Goal: Contribute content: Contribute content

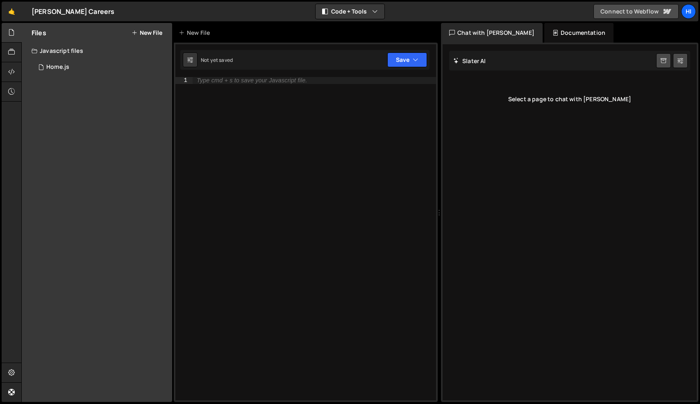
click at [566, 10] on link "Connect to Webflow" at bounding box center [635, 11] width 85 height 15
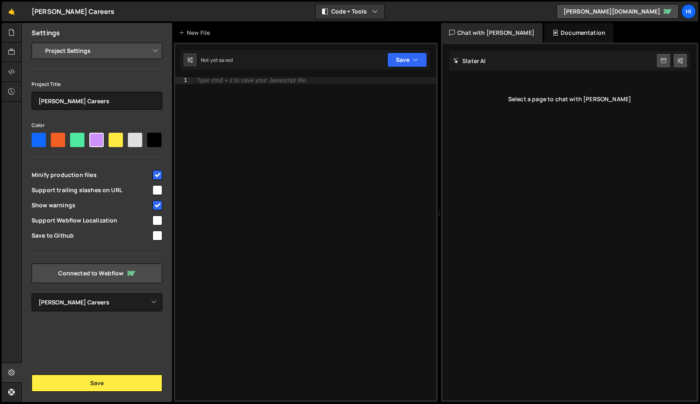
select select "66c76ace9b42ce7698eff266"
click at [9, 53] on icon at bounding box center [11, 52] width 7 height 9
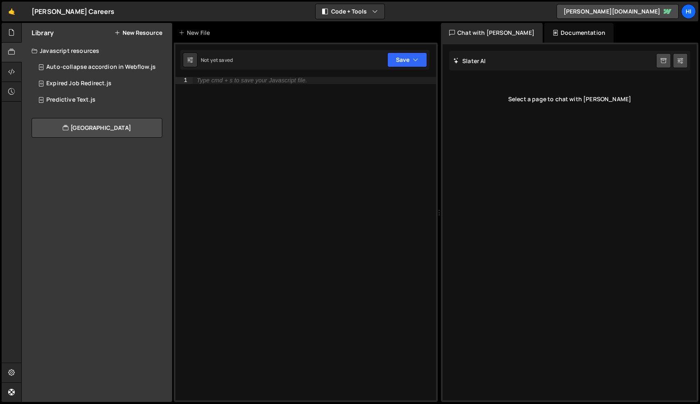
click at [140, 32] on button "New Resource" at bounding box center [138, 33] width 48 height 7
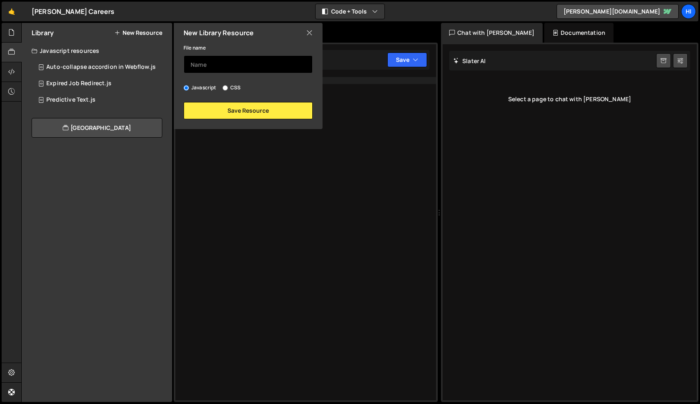
click at [229, 64] on input "text" at bounding box center [248, 64] width 129 height 18
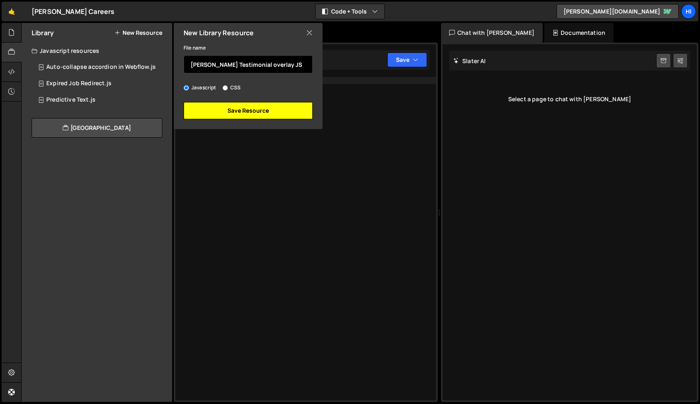
type input "[PERSON_NAME] Testimonial overlay JS"
click at [261, 111] on button "Save Resource" at bounding box center [248, 110] width 129 height 17
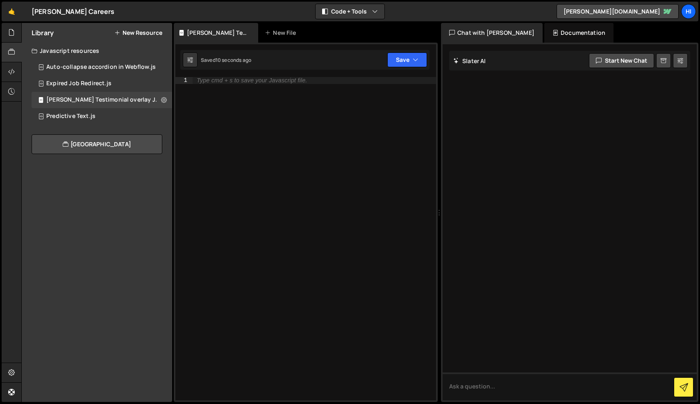
click at [263, 130] on div "Type cmd + s to save your Javascript file." at bounding box center [314, 245] width 243 height 337
paste textarea "</script>"
type textarea "</script>"
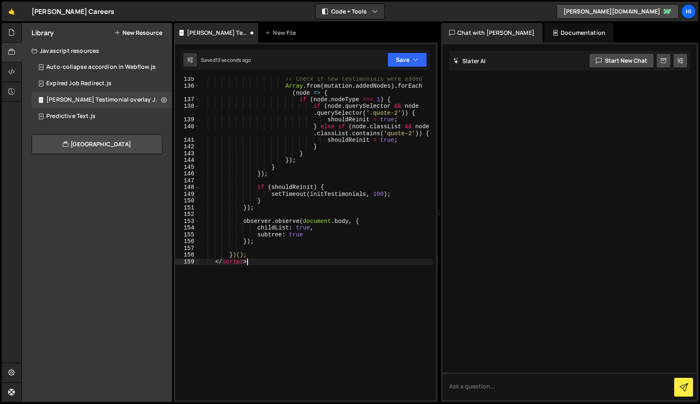
scroll to position [1330, 0]
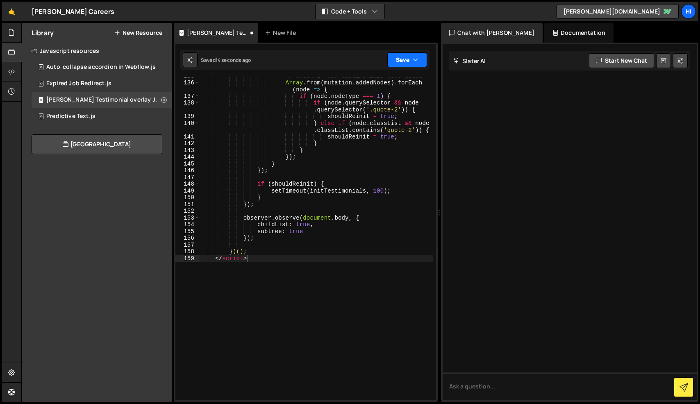
click at [402, 60] on button "Save" at bounding box center [407, 59] width 40 height 15
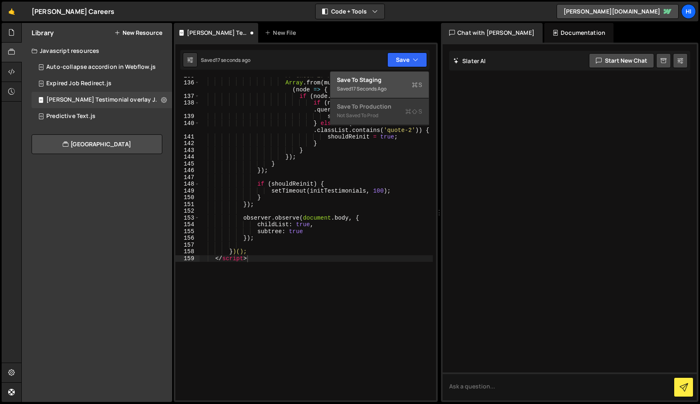
click at [373, 83] on div "Save to Staging S" at bounding box center [379, 80] width 85 height 8
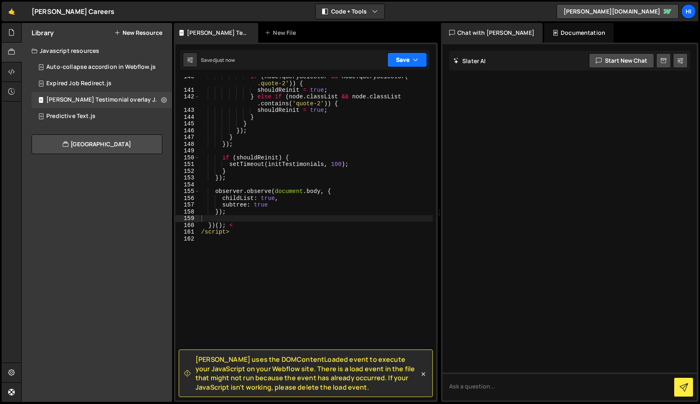
click at [409, 60] on button "Save" at bounding box center [407, 59] width 40 height 15
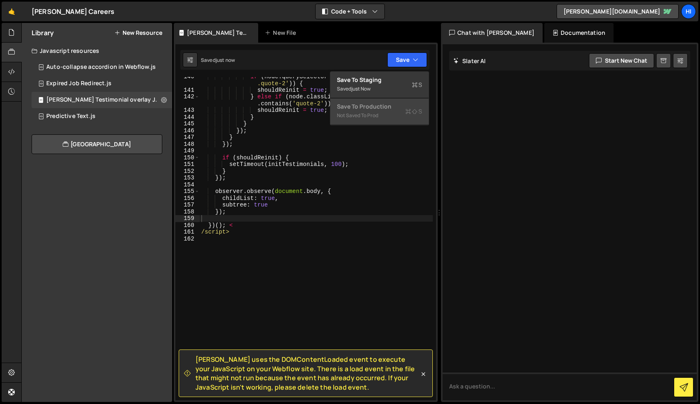
click at [379, 114] on div "Not saved to prod" at bounding box center [379, 116] width 85 height 10
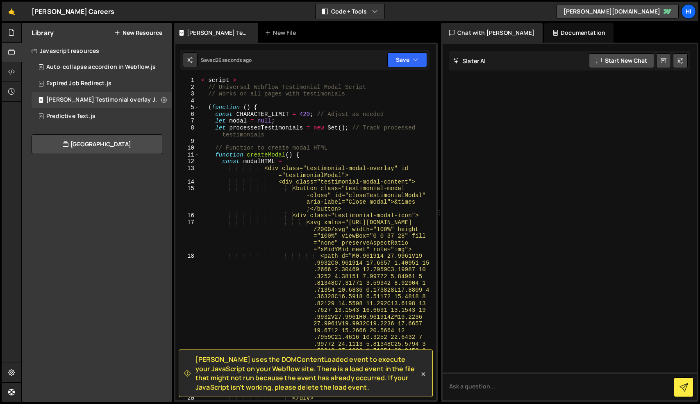
scroll to position [0, 0]
click at [402, 61] on button "Save" at bounding box center [407, 59] width 40 height 15
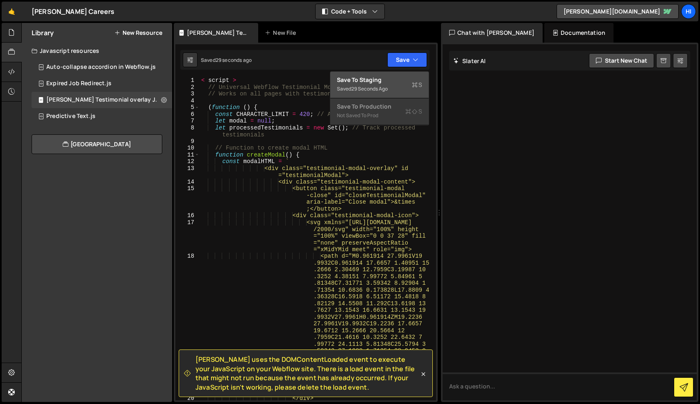
click at [375, 83] on div "Save to Staging S" at bounding box center [379, 80] width 85 height 8
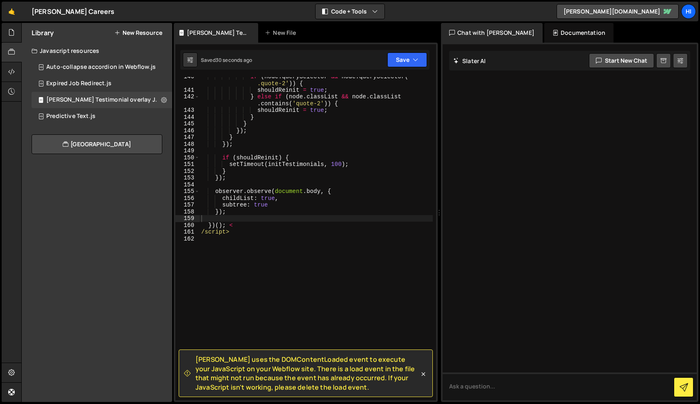
scroll to position [1268, 0]
click at [423, 374] on icon at bounding box center [424, 374] width 4 height 4
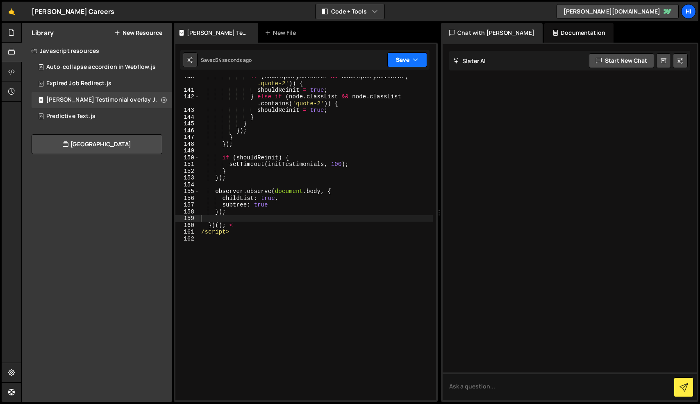
click at [414, 61] on icon "button" at bounding box center [416, 60] width 6 height 8
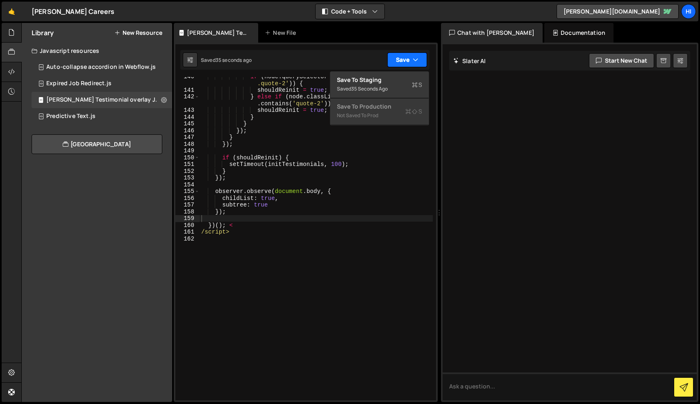
click at [414, 61] on icon "button" at bounding box center [416, 60] width 6 height 8
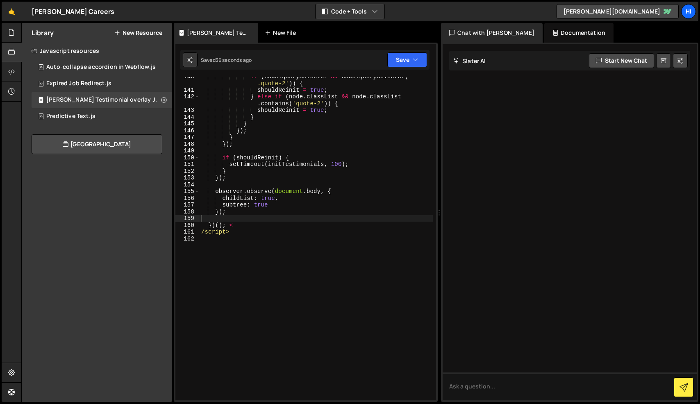
click at [275, 33] on div "New File" at bounding box center [282, 33] width 34 height 8
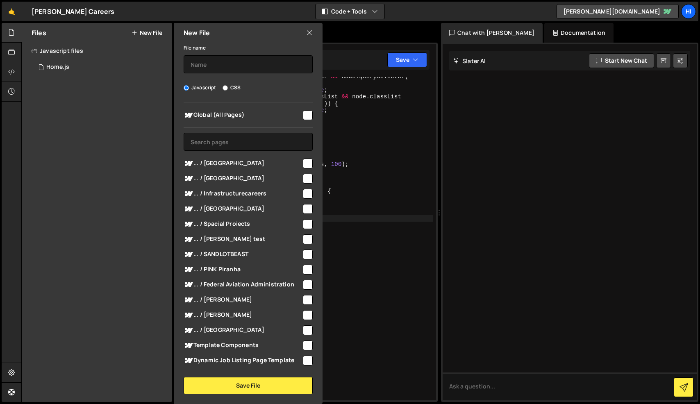
click at [229, 88] on label "CSS" at bounding box center [232, 88] width 18 height 8
click at [228, 88] on input "CSS" at bounding box center [225, 87] width 5 height 5
radio input "true"
click at [303, 115] on input "checkbox" at bounding box center [308, 115] width 10 height 10
checkbox input "true"
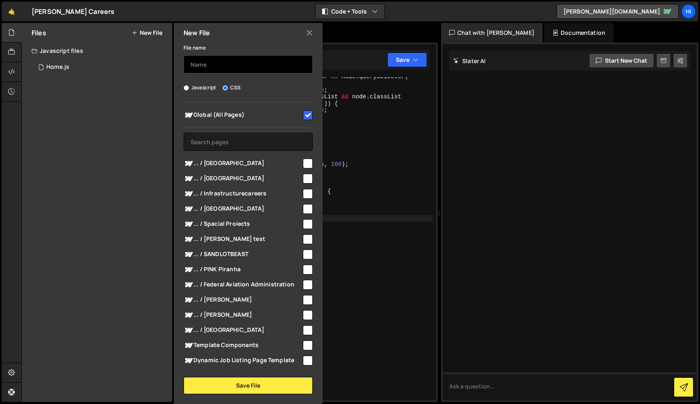
click at [266, 64] on input "text" at bounding box center [248, 64] width 129 height 18
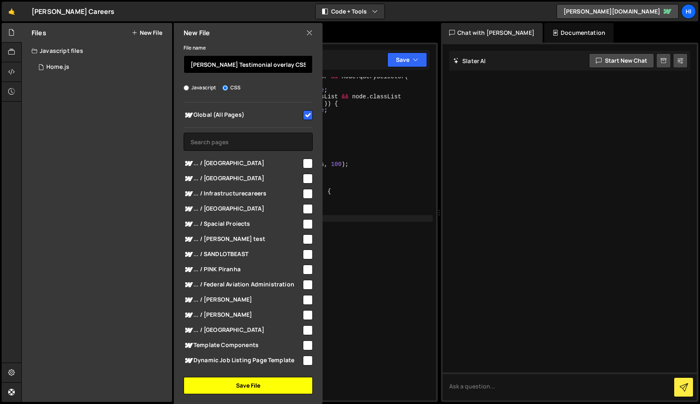
type input "[PERSON_NAME] Testimonial overlay CSS"
click at [254, 386] on button "Save File" at bounding box center [248, 385] width 129 height 17
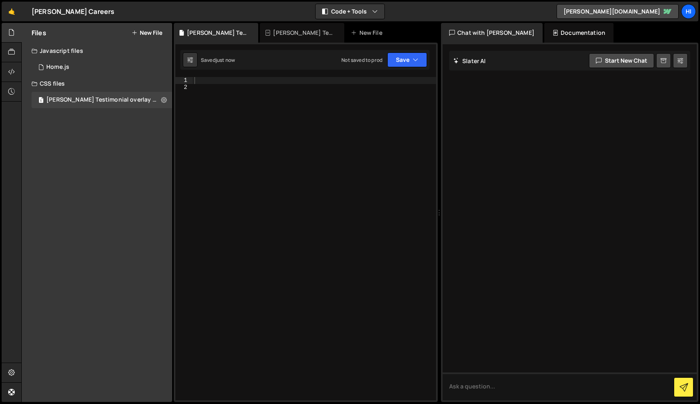
click at [297, 129] on div at bounding box center [314, 245] width 243 height 337
paste textarea "</style>"
type textarea "</style>"
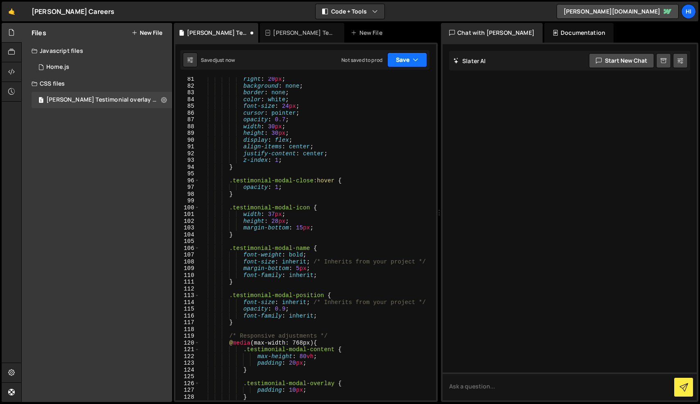
click at [408, 61] on button "Save" at bounding box center [407, 59] width 40 height 15
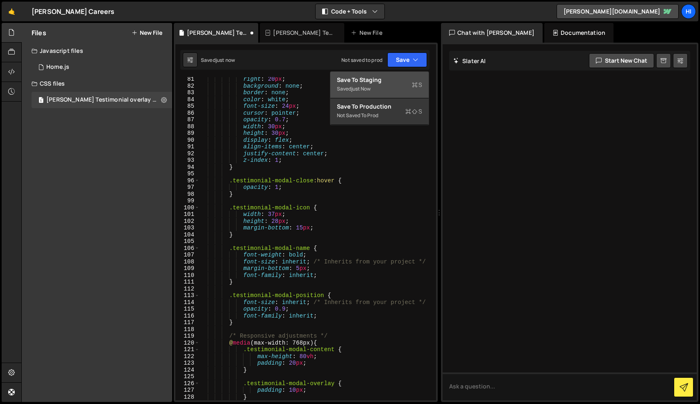
click at [382, 84] on div "Saved just now" at bounding box center [379, 89] width 85 height 10
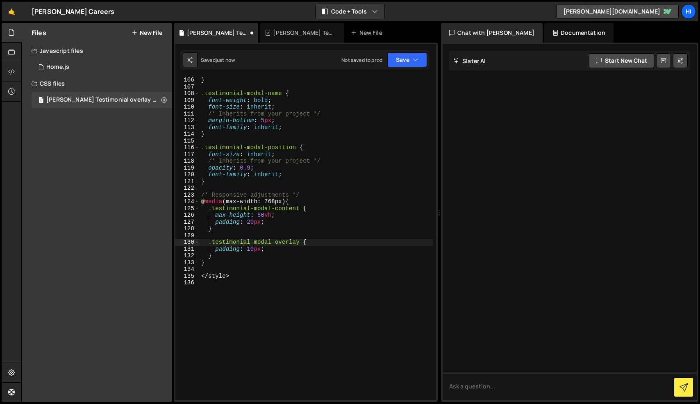
scroll to position [717, 0]
click at [67, 65] on div "Home.js" at bounding box center [57, 67] width 23 height 7
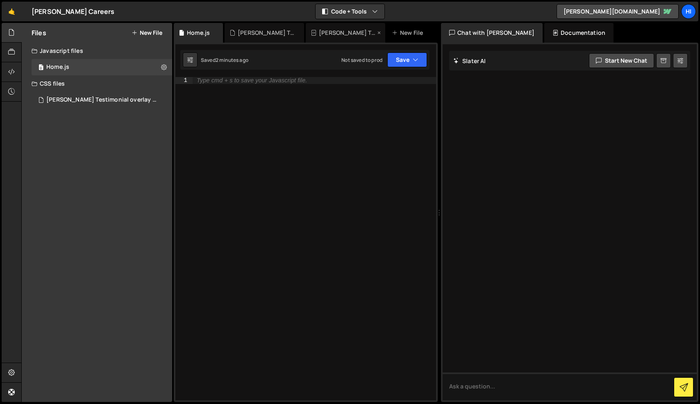
click at [351, 34] on div "[PERSON_NAME] Testimonial overlay JS.js" at bounding box center [347, 33] width 57 height 8
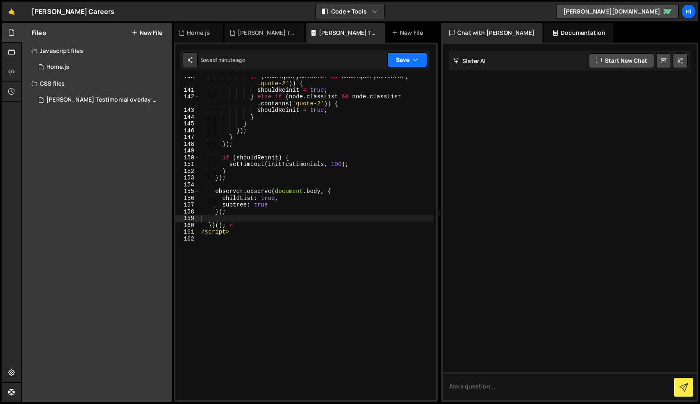
click at [410, 65] on button "Save" at bounding box center [407, 59] width 40 height 15
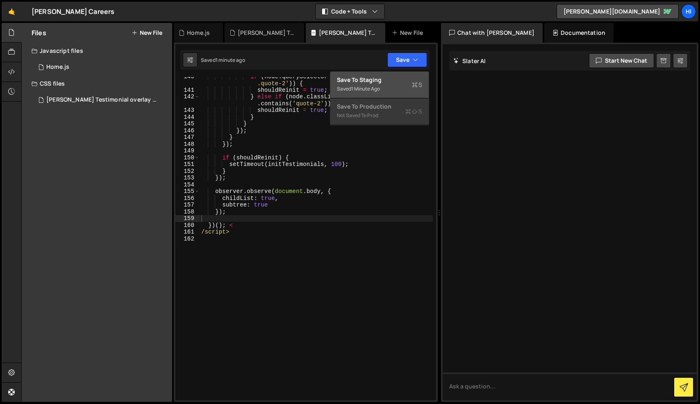
click at [398, 86] on div "Saved 1 minute ago" at bounding box center [379, 89] width 85 height 10
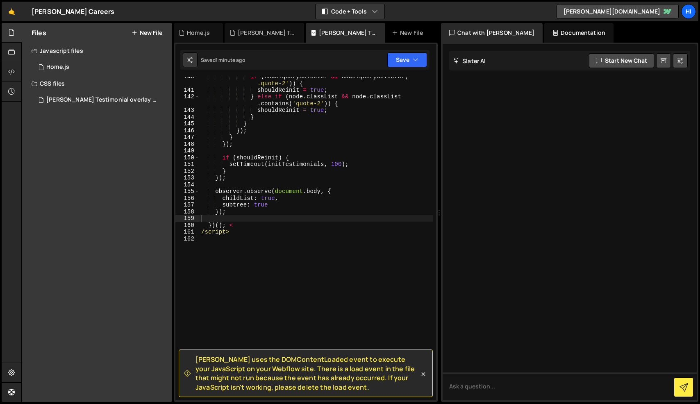
drag, startPoint x: 323, startPoint y: 389, endPoint x: 197, endPoint y: 357, distance: 130.1
click at [197, 357] on span "[PERSON_NAME] uses the DOMContentLoaded event to execute your JavaScript on you…" at bounding box center [307, 373] width 224 height 37
copy span "[PERSON_NAME] uses the DOMContentLoaded event to execute your JavaScript on you…"
click at [484, 389] on textarea at bounding box center [570, 387] width 254 height 28
paste textarea "[PERSON_NAME] uses the DOMContentLoaded event to execute your JavaScript on you…"
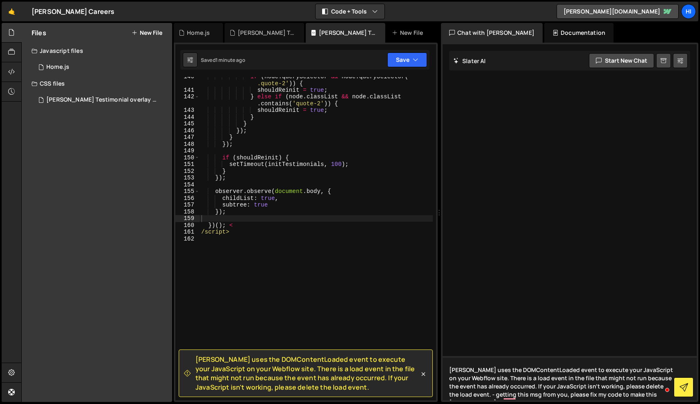
type textarea "[PERSON_NAME] uses the DOMContentLoaded event to execute your JavaScript on you…"
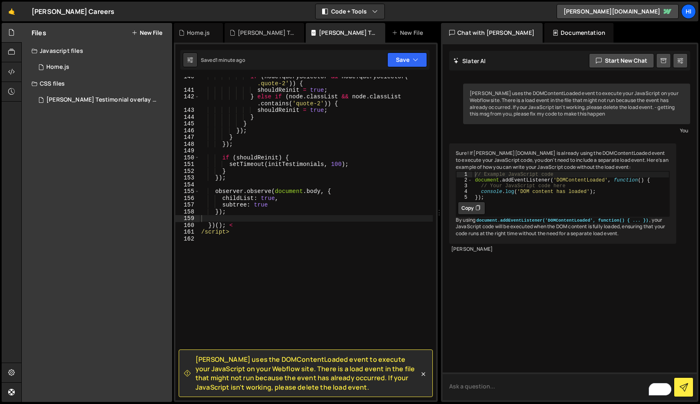
click at [474, 387] on textarea "To enrich screen reader interactions, please activate Accessibility in Grammarl…" at bounding box center [570, 387] width 254 height 28
type textarea "give me the full code rewritten"
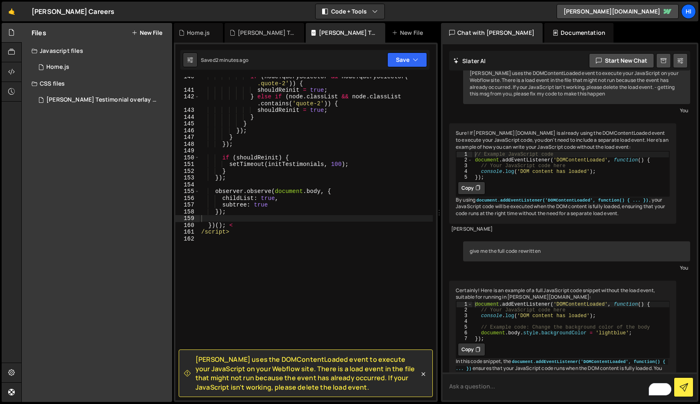
scroll to position [93, 0]
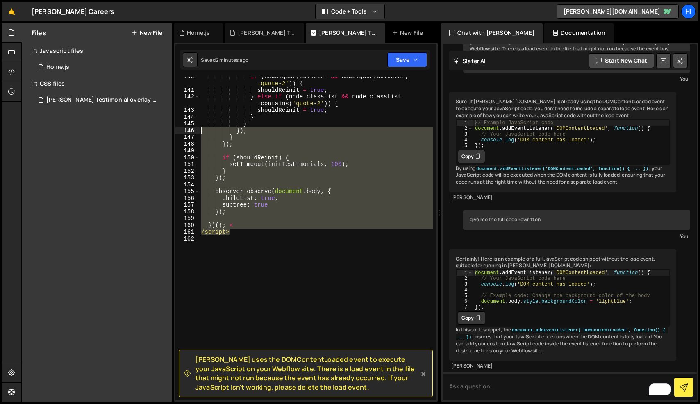
drag, startPoint x: 239, startPoint y: 230, endPoint x: 198, endPoint y: 128, distance: 108.9
click at [198, 128] on div "/script> 140 141 142 143 144 145 146 147 148 149 150 151 152 153 154 155 156 15…" at bounding box center [305, 238] width 261 height 323
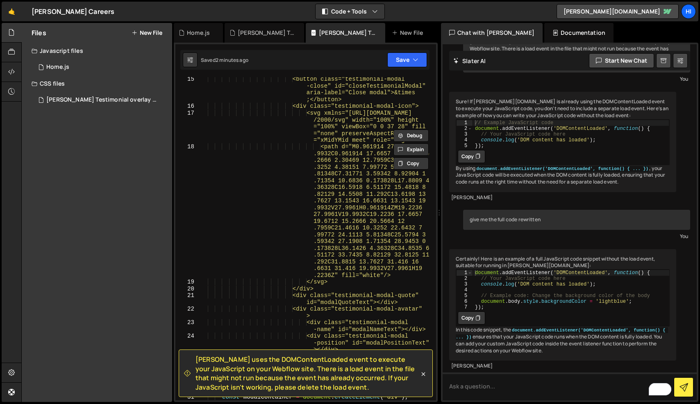
scroll to position [0, 0]
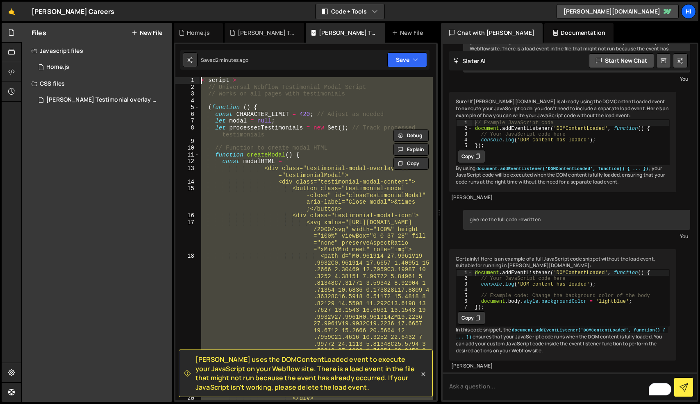
click at [201, 80] on div "< script > // Universal Webflow Testimonial Modal Script // Works on all pages …" at bounding box center [316, 249] width 233 height 344
drag, startPoint x: 194, startPoint y: 360, endPoint x: 329, endPoint y: 387, distance: 137.5
click at [329, 387] on div "[PERSON_NAME] uses the DOMContentLoaded event to execute your JavaScript on you…" at bounding box center [301, 373] width 235 height 37
copy span "[PERSON_NAME] uses the DOMContentLoaded event to execute your JavaScript on you…"
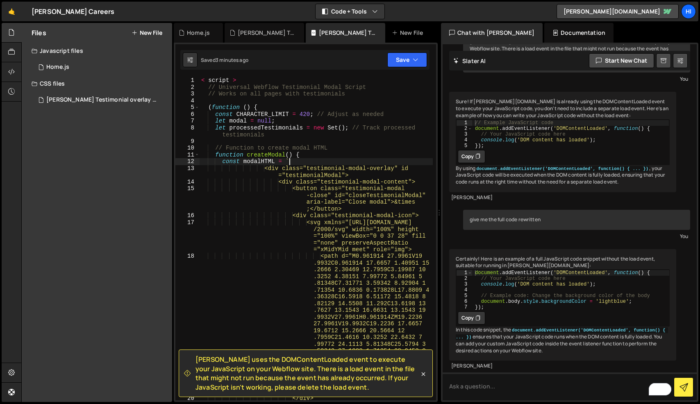
click at [316, 159] on div "< script > // Universal Webflow Testimonial Modal Script // Works on all pages …" at bounding box center [316, 249] width 233 height 344
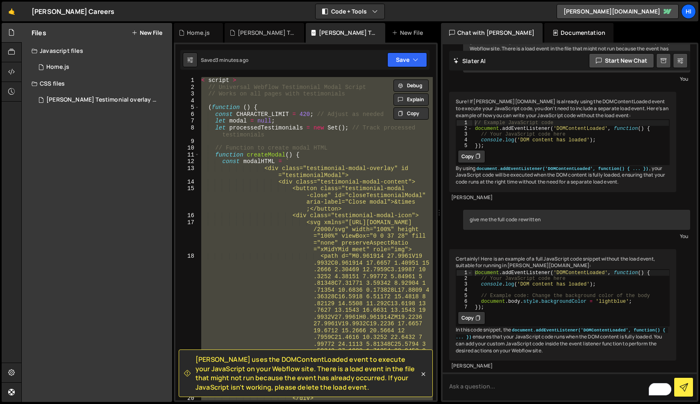
paste textarea "})();"
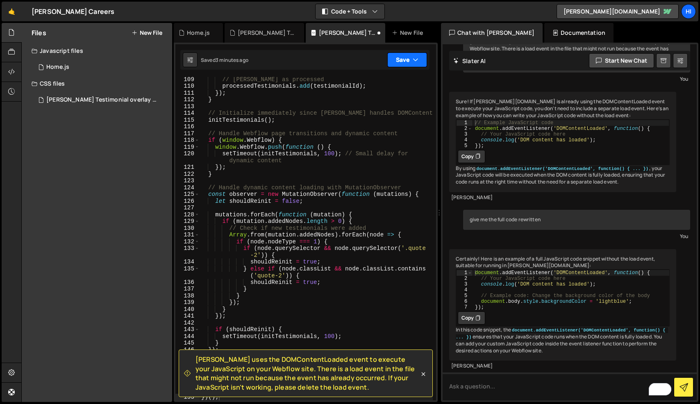
click at [401, 56] on button "Save" at bounding box center [407, 59] width 40 height 15
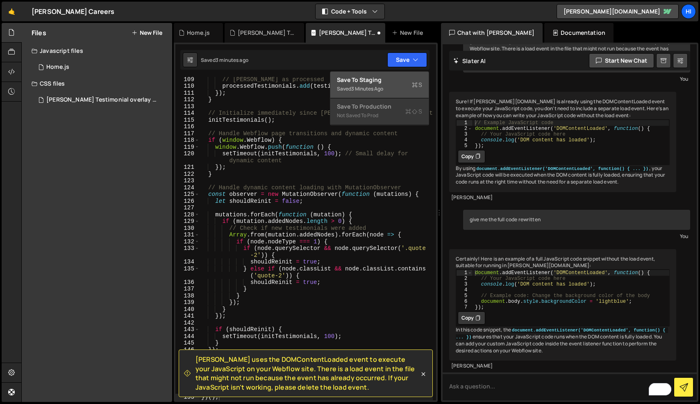
click at [378, 82] on div "Save to Staging S" at bounding box center [379, 80] width 85 height 8
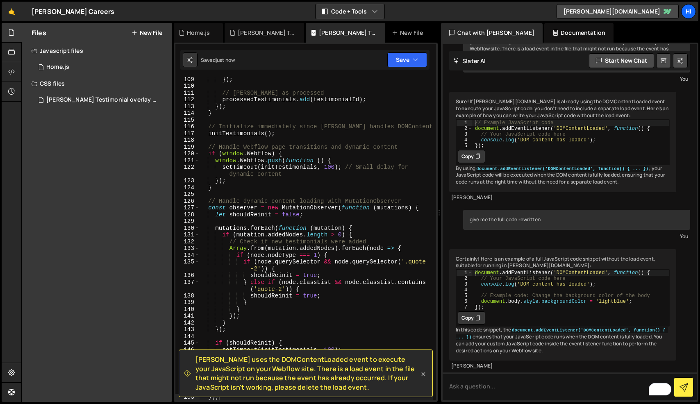
click at [424, 374] on icon at bounding box center [423, 374] width 8 height 8
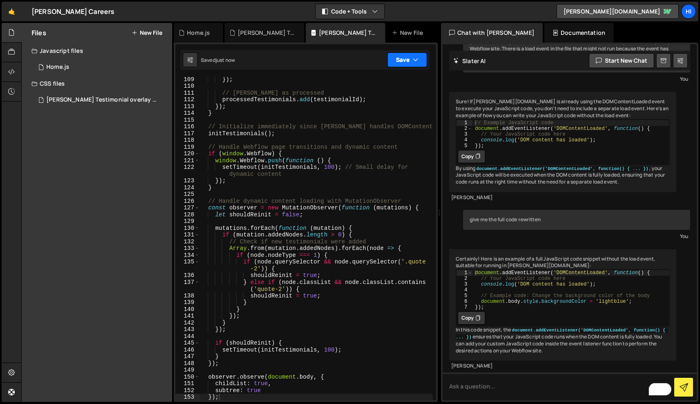
click at [402, 61] on button "Save" at bounding box center [407, 59] width 40 height 15
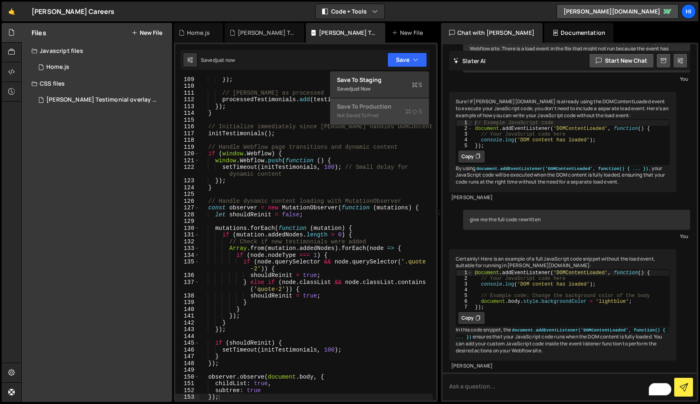
click at [368, 112] on div "Not saved to prod" at bounding box center [379, 116] width 85 height 10
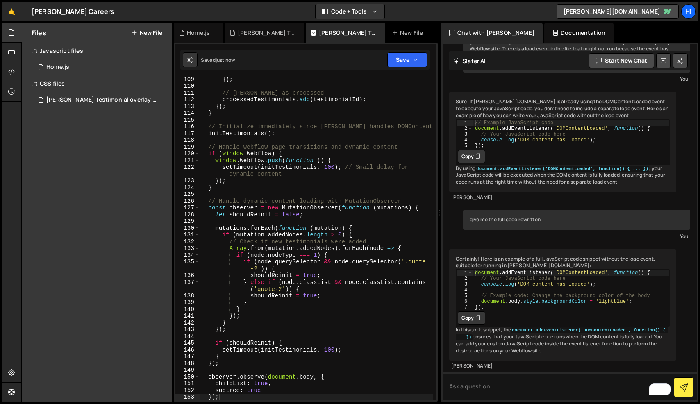
click at [548, 38] on div "Documentation" at bounding box center [578, 33] width 69 height 20
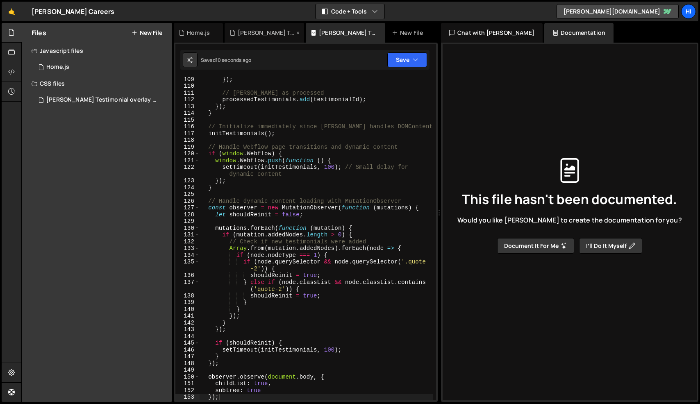
click at [254, 31] on div "[PERSON_NAME] Testimonial overlay CSS.css" at bounding box center [266, 33] width 57 height 8
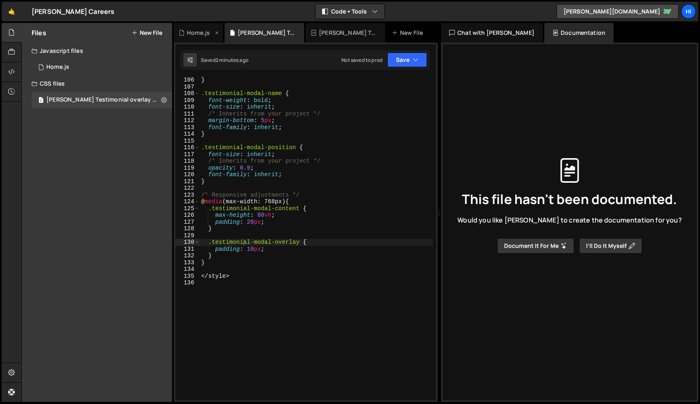
click at [192, 35] on div "Home.js" at bounding box center [198, 33] width 23 height 8
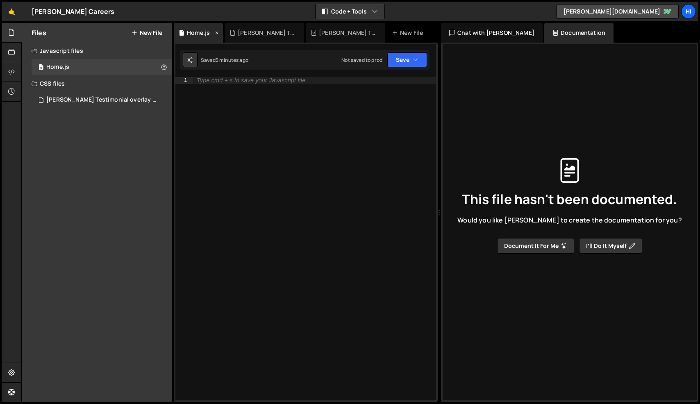
click at [218, 32] on icon at bounding box center [217, 33] width 6 height 8
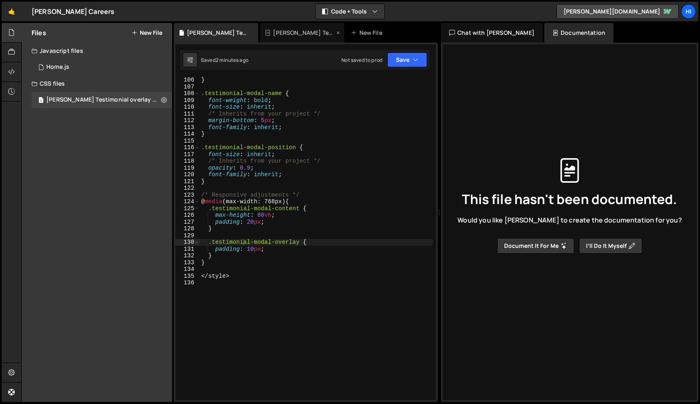
click at [291, 35] on div "[PERSON_NAME] Testimonial overlay JS.js" at bounding box center [303, 33] width 61 height 8
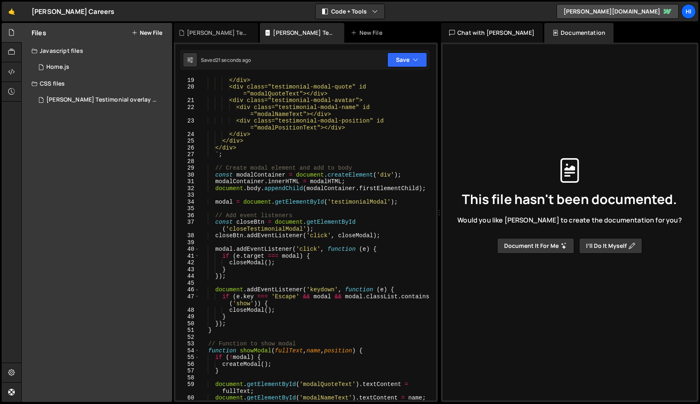
scroll to position [0, 0]
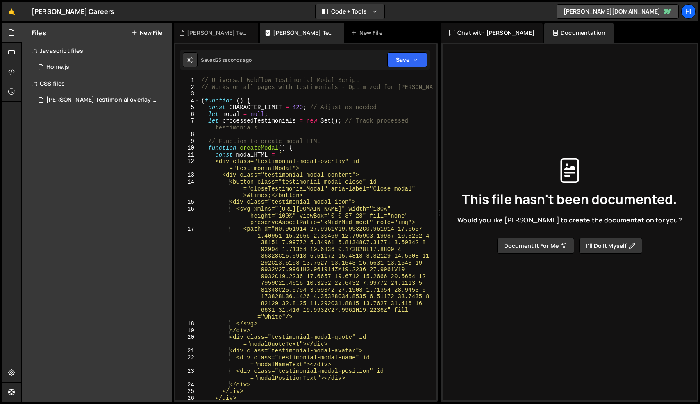
click at [201, 80] on div "// Universal Webflow Testimonial Modal Script // Works on all pages with testim…" at bounding box center [316, 245] width 233 height 337
click at [209, 35] on div "[PERSON_NAME] Testimonial overlay CSS.css" at bounding box center [217, 33] width 61 height 8
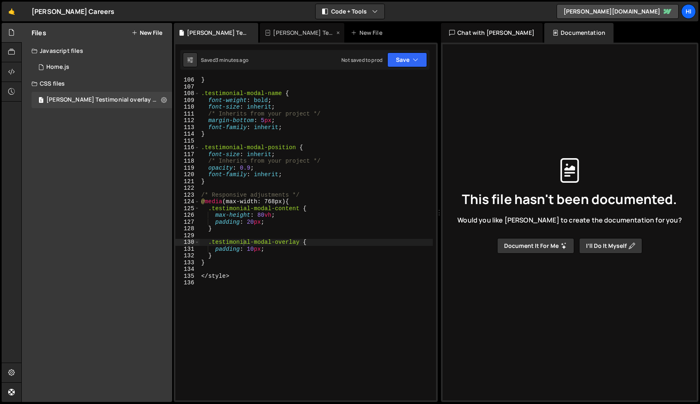
click at [302, 31] on div "[PERSON_NAME] Testimonial overlay JS.js" at bounding box center [303, 33] width 61 height 8
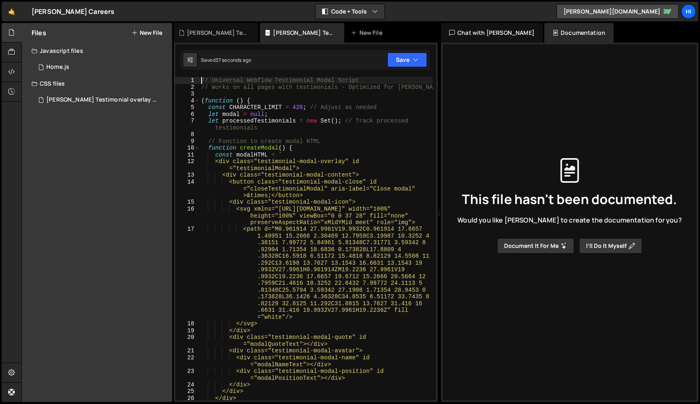
click at [201, 79] on div "// Universal Webflow Testimonial Modal Script // Works on all pages with testim…" at bounding box center [316, 245] width 233 height 337
type textarea "// Universal Webflow Testimonial Modal Script"
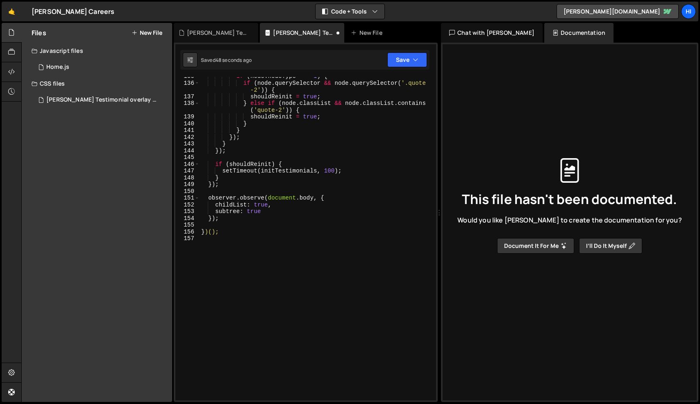
scroll to position [1140, 0]
click at [206, 241] on div "if ( node . nodeType === 1 ) { if ( node . querySelector && node . querySelecto…" at bounding box center [316, 241] width 233 height 337
type textarea "</script>"
click at [406, 57] on button "Save" at bounding box center [407, 59] width 40 height 15
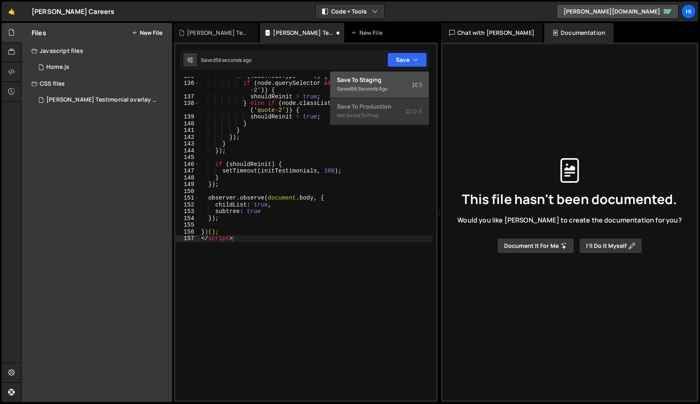
click at [371, 83] on div "Save to Staging S" at bounding box center [379, 80] width 85 height 8
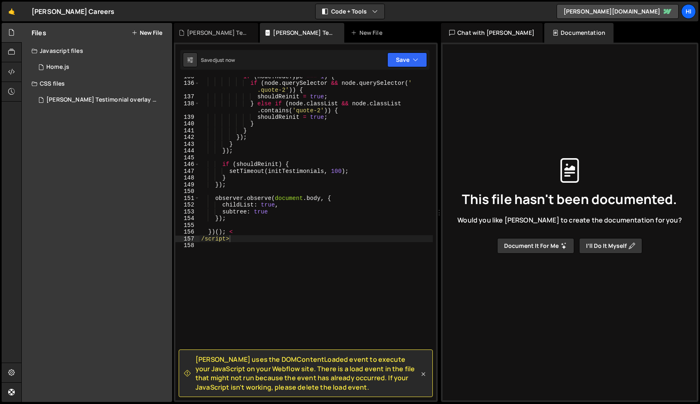
click at [425, 372] on icon at bounding box center [423, 374] width 8 height 8
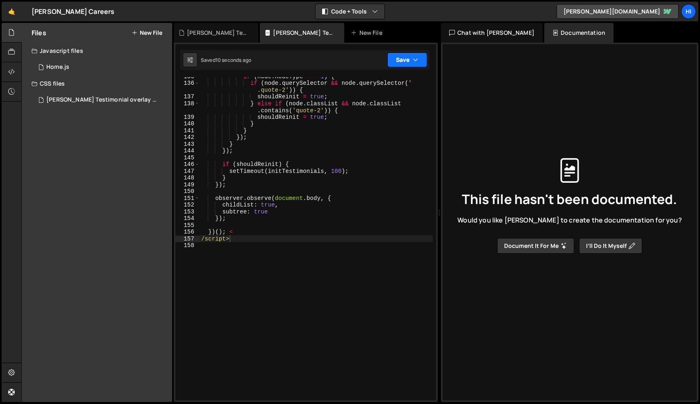
click at [414, 59] on icon "button" at bounding box center [416, 60] width 6 height 8
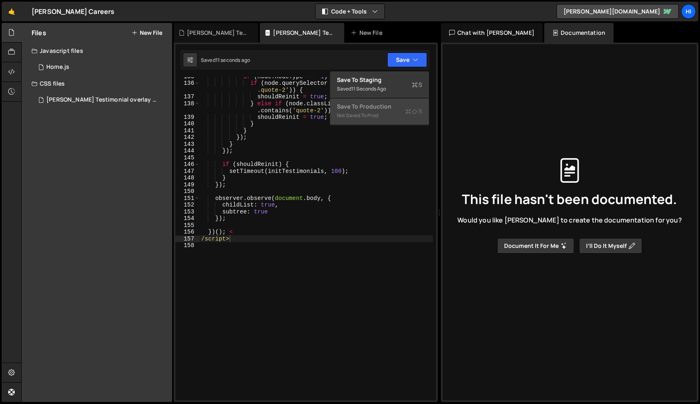
click at [369, 103] on div "Save to Production S" at bounding box center [379, 106] width 85 height 8
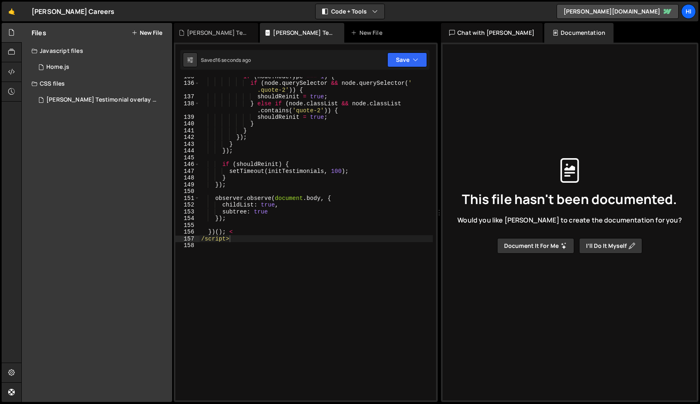
click at [546, 246] on button "Document it for me" at bounding box center [535, 246] width 77 height 16
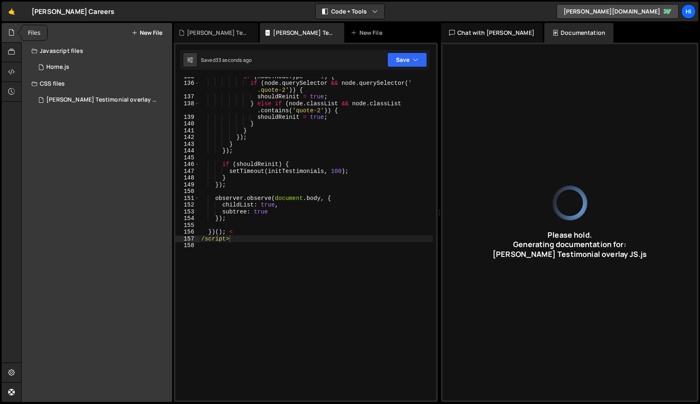
click at [10, 35] on icon at bounding box center [11, 32] width 7 height 9
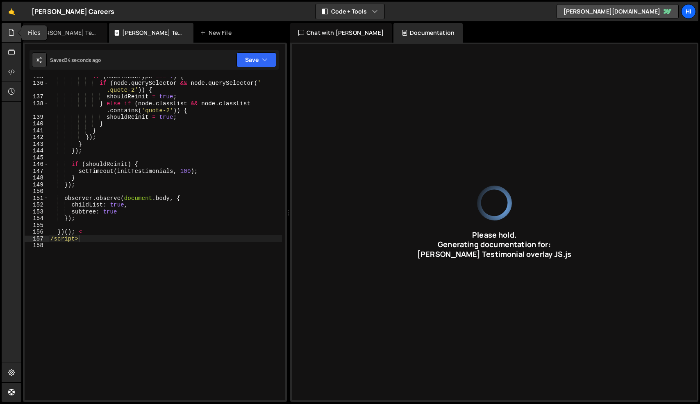
type input "JavaScript script for managing testimonial modals, optimized for [PERSON_NAME],…"
click at [10, 35] on icon at bounding box center [11, 32] width 7 height 9
type input "[PERSON_NAME] Testimonial overlay JS"
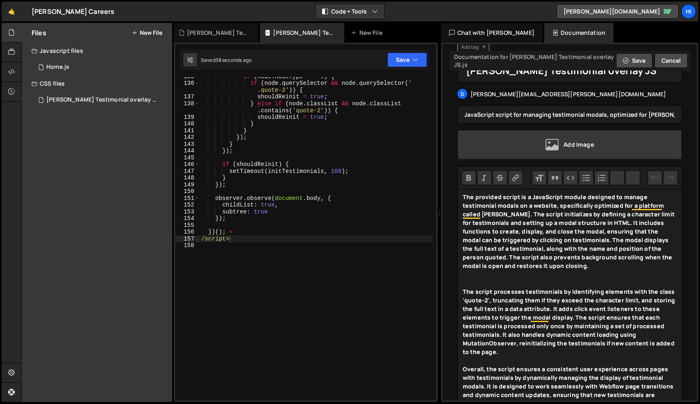
scroll to position [113, 0]
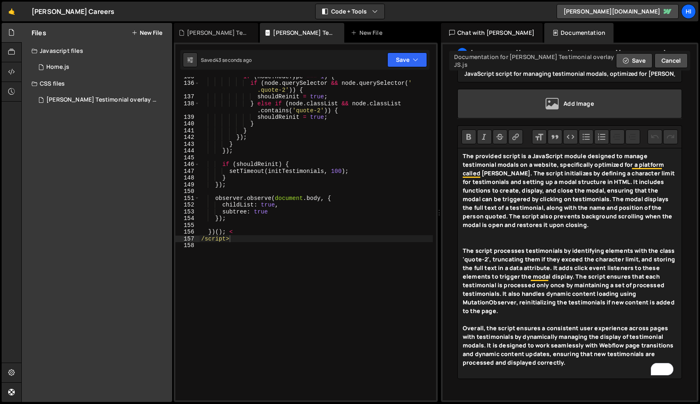
click at [52, 84] on div "CSS files" at bounding box center [97, 83] width 150 height 16
click at [50, 51] on div "Javascript files" at bounding box center [97, 51] width 150 height 16
click at [11, 49] on icon at bounding box center [11, 52] width 7 height 9
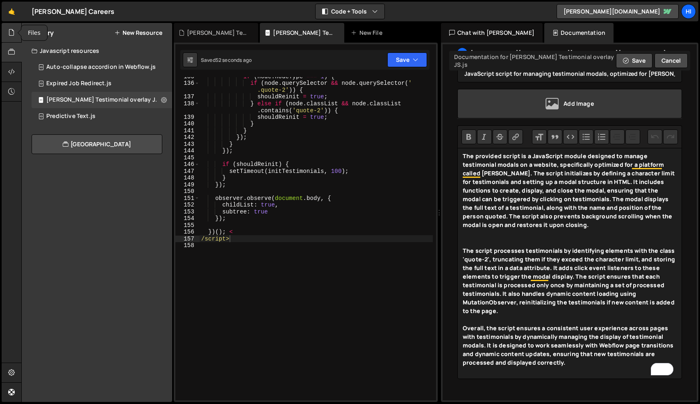
click at [9, 32] on icon at bounding box center [11, 32] width 7 height 9
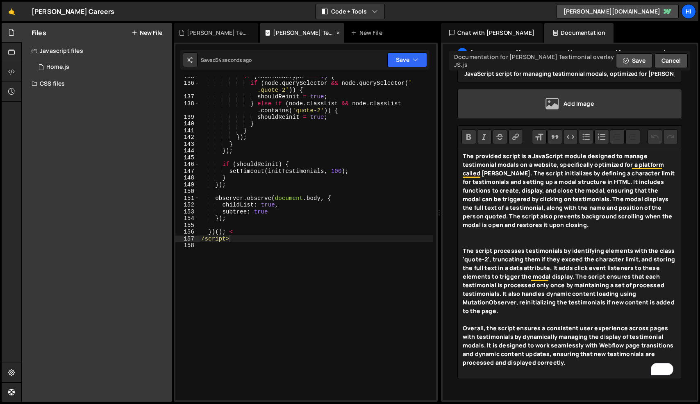
click at [291, 36] on div "[PERSON_NAME] Testimonial overlay JS.js" at bounding box center [303, 33] width 61 height 8
drag, startPoint x: 291, startPoint y: 36, endPoint x: 242, endPoint y: 36, distance: 49.6
click at [242, 36] on div "[PERSON_NAME] Testimonial overlay CSS.css [PERSON_NAME] Testimonial overlay JS.…" at bounding box center [306, 33] width 264 height 20
click at [222, 31] on div "[PERSON_NAME] Testimonial overlay CSS.css" at bounding box center [217, 33] width 61 height 8
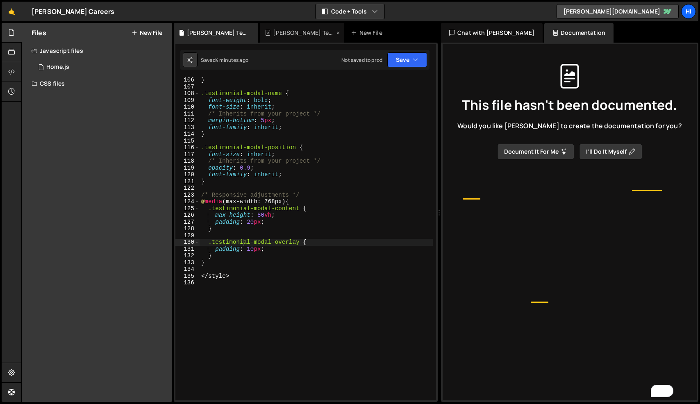
scroll to position [0, 0]
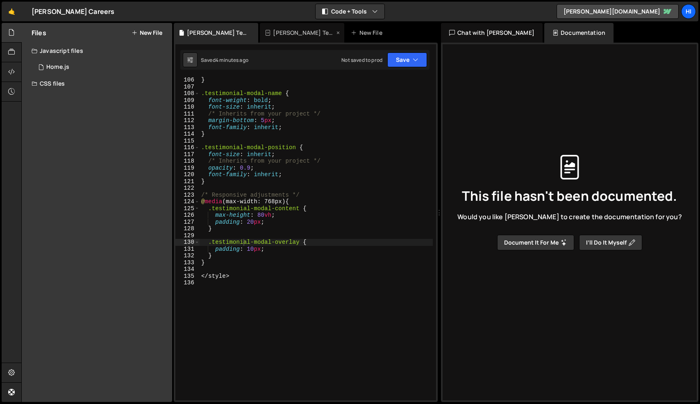
click at [304, 32] on div "[PERSON_NAME] Testimonial overlay JS.js" at bounding box center [303, 33] width 61 height 8
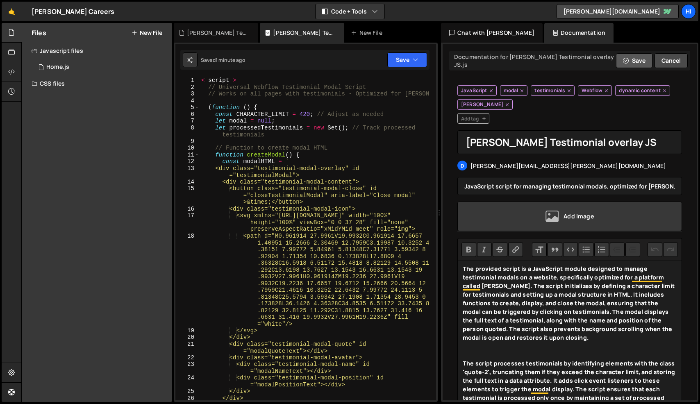
click at [634, 60] on button "Save" at bounding box center [634, 60] width 36 height 15
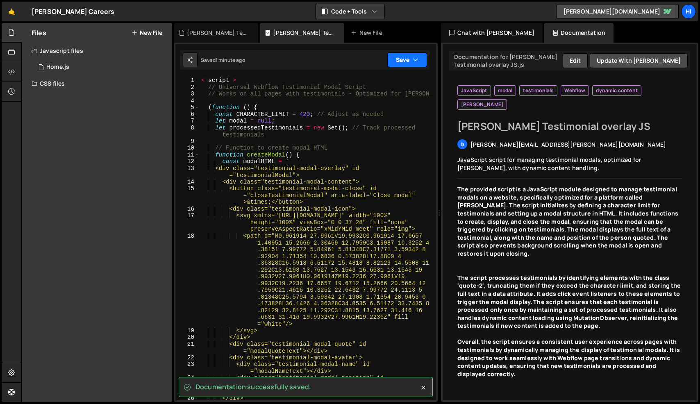
click at [401, 61] on button "Save" at bounding box center [407, 59] width 40 height 15
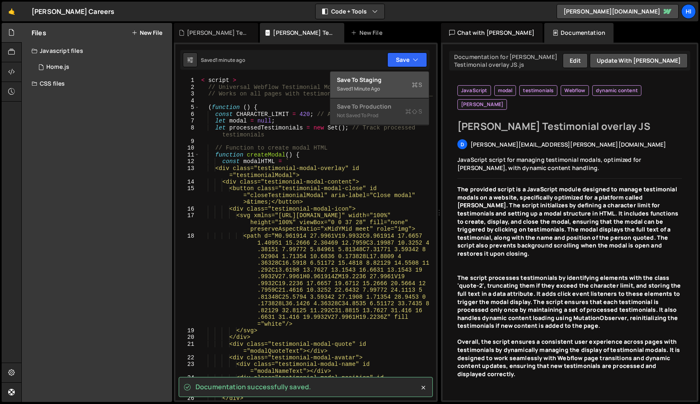
click at [366, 87] on div "1 minute ago" at bounding box center [365, 88] width 29 height 7
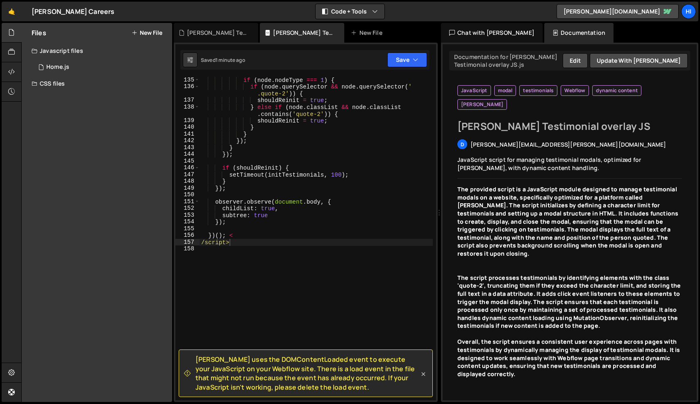
click at [423, 376] on icon at bounding box center [423, 374] width 8 height 8
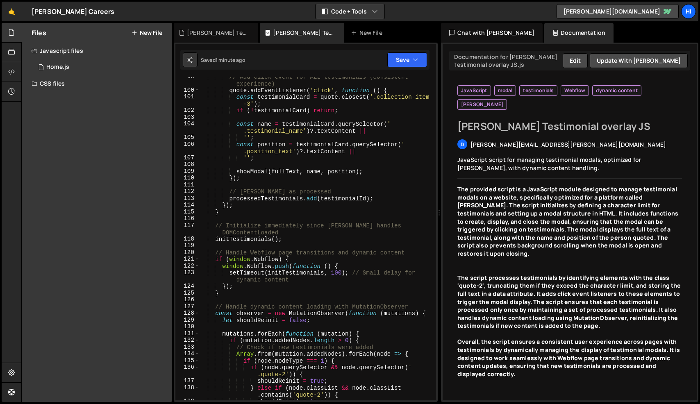
scroll to position [917, 0]
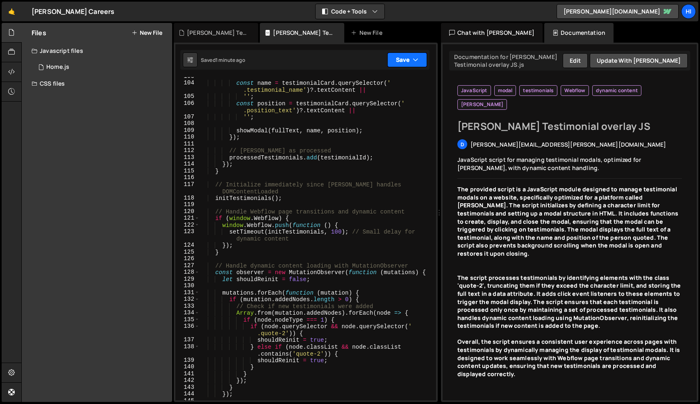
click at [405, 62] on button "Save" at bounding box center [407, 59] width 40 height 15
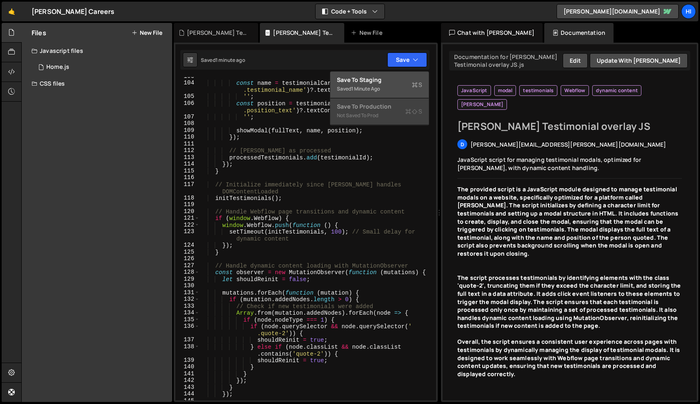
click at [389, 118] on div "Not saved to prod" at bounding box center [379, 116] width 85 height 10
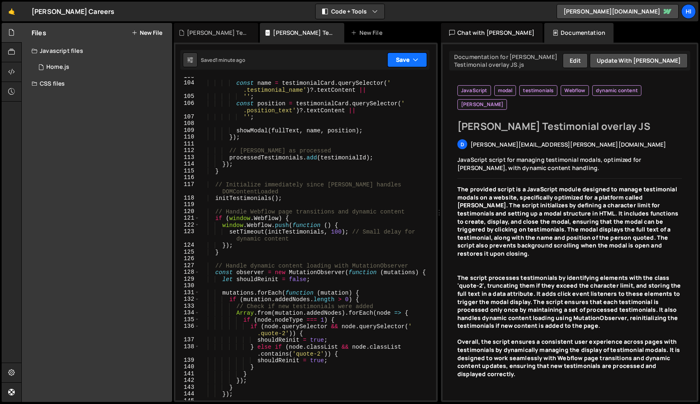
click at [420, 54] on button "Save" at bounding box center [407, 59] width 40 height 15
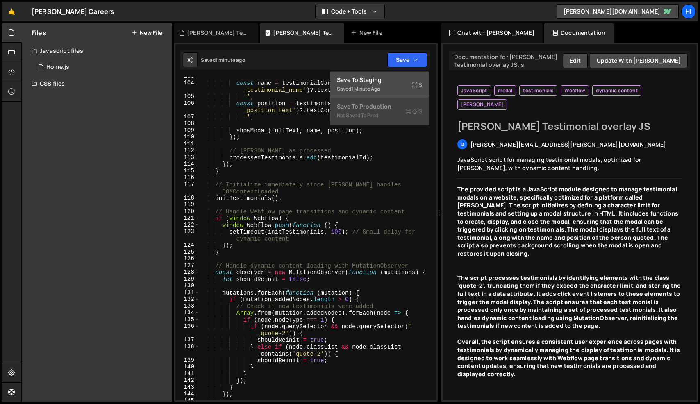
click at [367, 111] on div "Not saved to prod" at bounding box center [379, 116] width 85 height 10
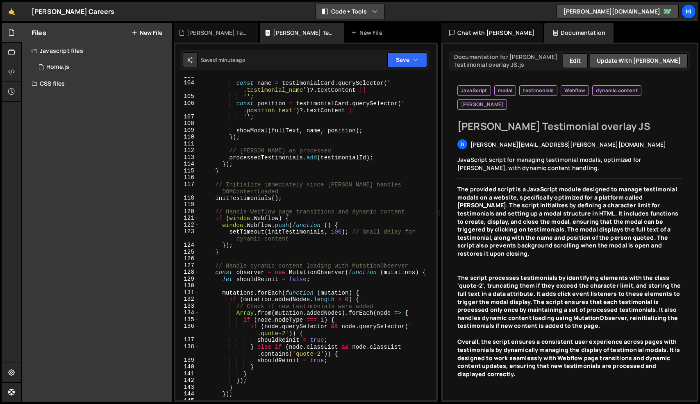
click at [364, 4] on button "Code + Tools" at bounding box center [350, 11] width 69 height 15
click at [87, 102] on div "Files New File Javascript files 0 Home.js 0 CSS files 1 [PERSON_NAME] Testimoni…" at bounding box center [97, 212] width 150 height 379
click at [14, 49] on icon at bounding box center [11, 52] width 7 height 9
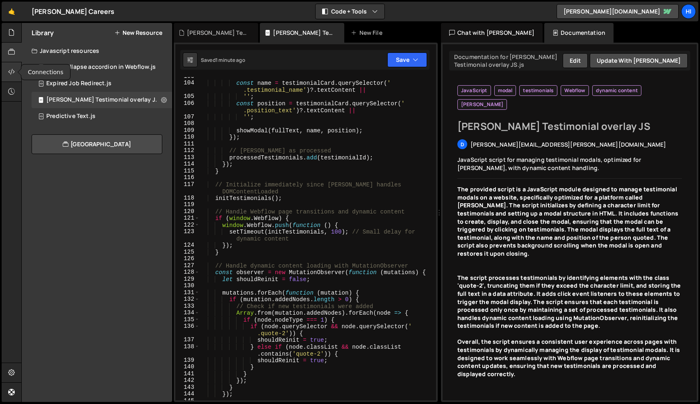
click at [13, 70] on icon at bounding box center [11, 71] width 7 height 9
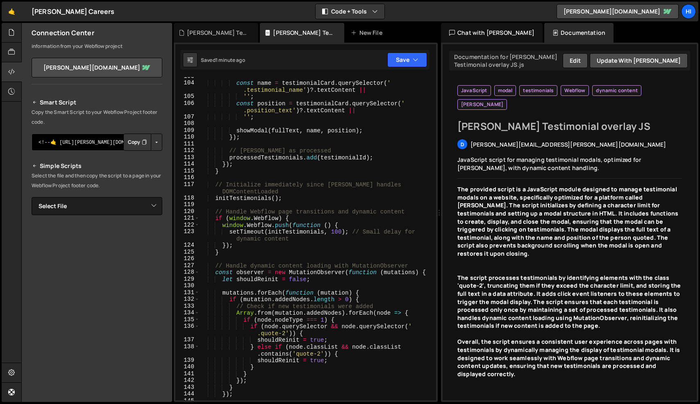
scroll to position [0, 0]
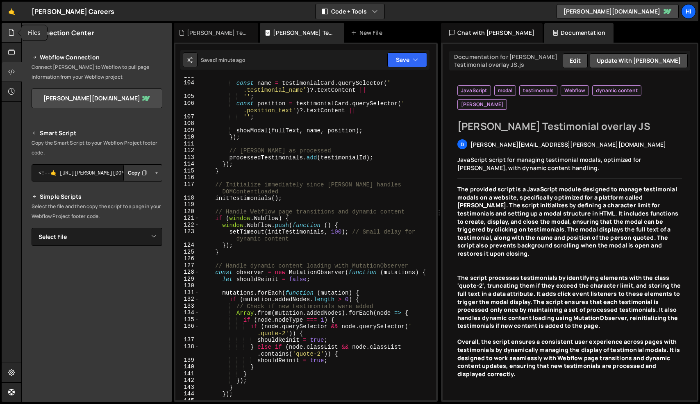
click at [11, 34] on icon at bounding box center [11, 32] width 7 height 9
